Goal: Check status: Check status

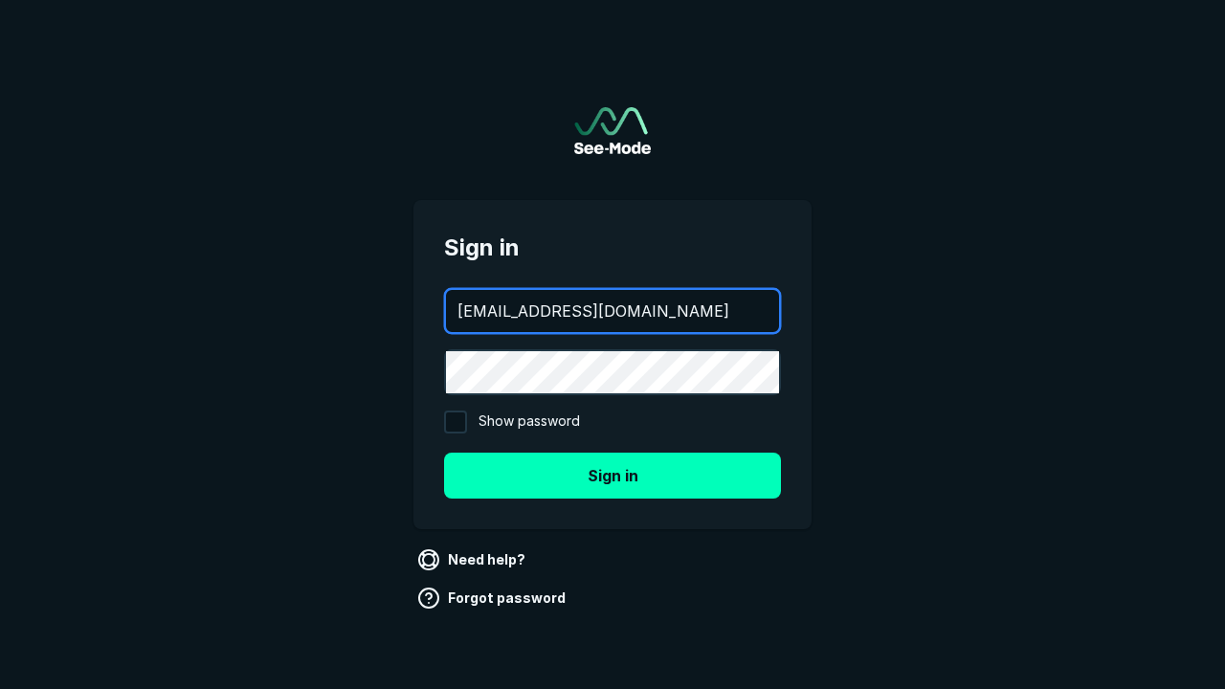
type input "[EMAIL_ADDRESS][DOMAIN_NAME]"
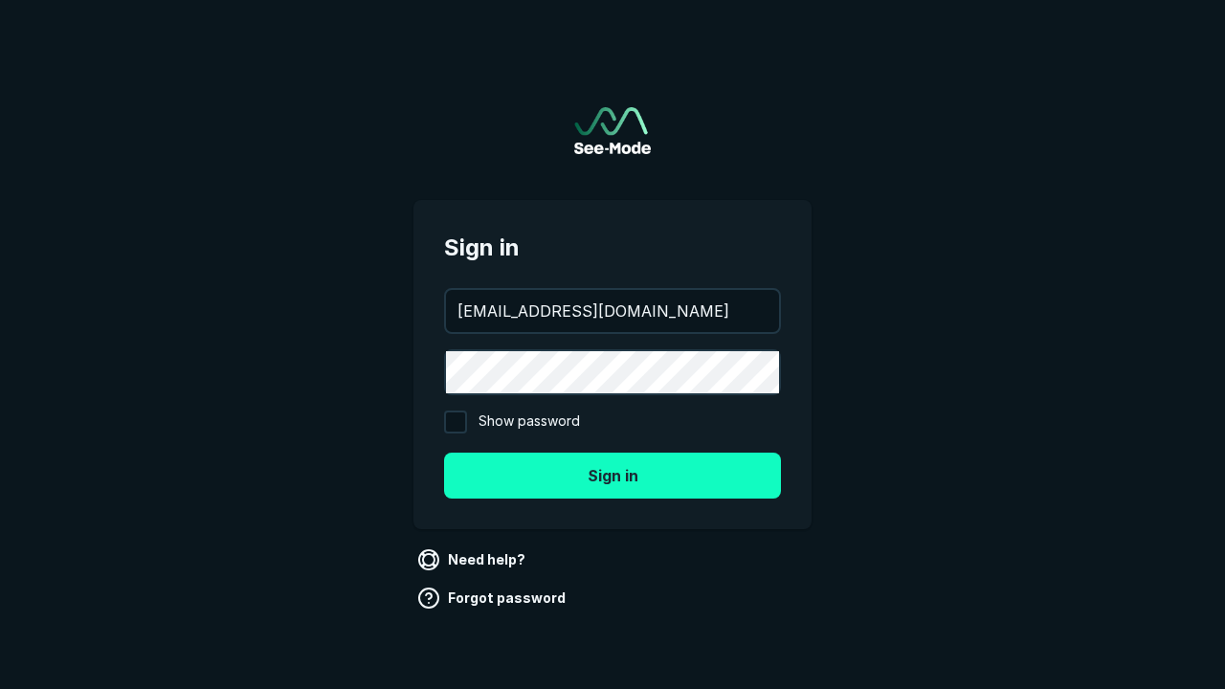
click at [613, 475] on button "Sign in" at bounding box center [612, 476] width 337 height 46
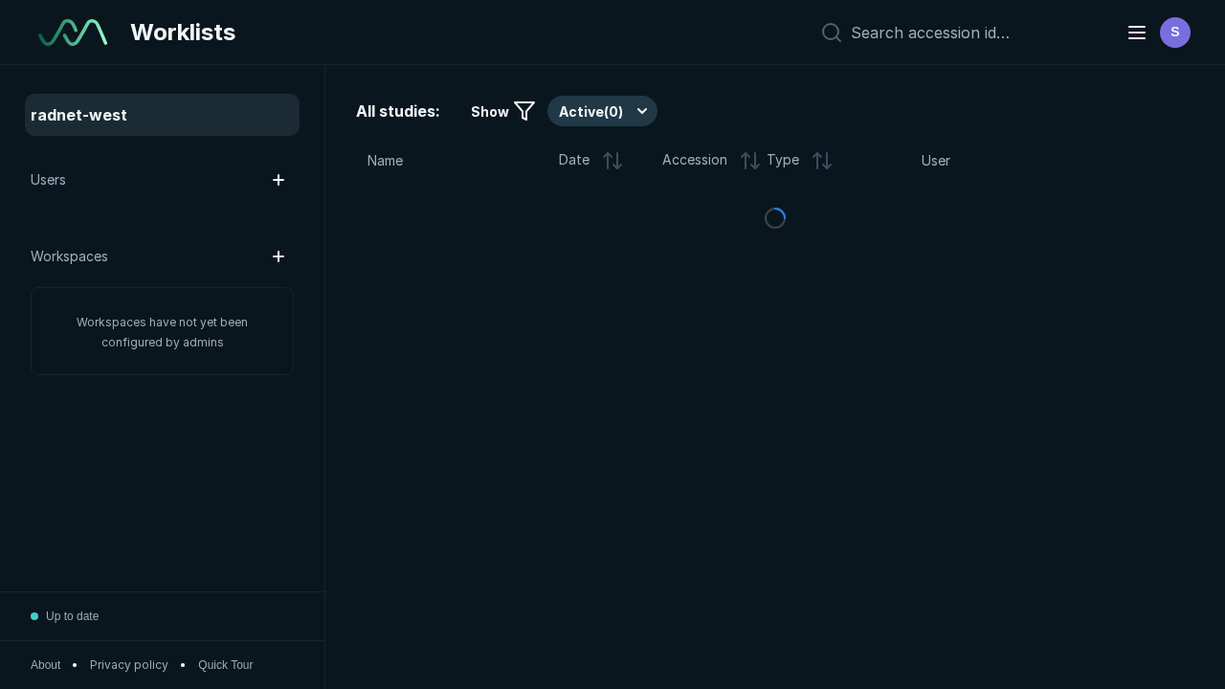
scroll to position [5227, 7973]
